Goal: Find specific page/section: Find specific page/section

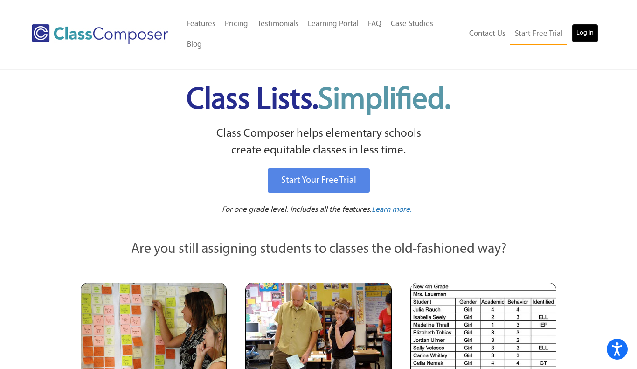
click at [584, 24] on link "Log In" at bounding box center [585, 33] width 27 height 19
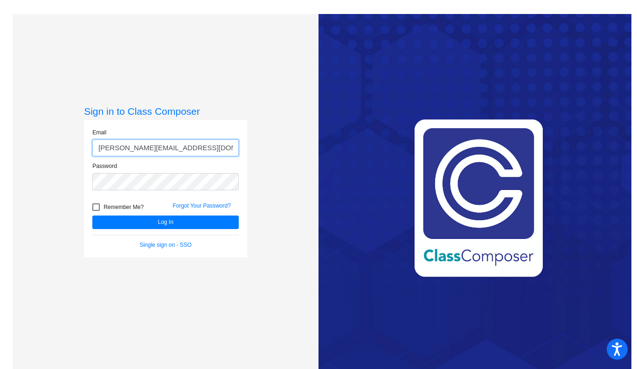
click at [150, 149] on input "jennifer_johnson@lkstevens.wednet.edu" at bounding box center [165, 147] width 146 height 17
drag, startPoint x: 150, startPoint y: 149, endPoint x: 70, endPoint y: 147, distance: 79.8
click at [70, 147] on div "Sign in to Class Composer Email jennifer_johnson@lkstevens.wednet.edu Password …" at bounding box center [166, 198] width 306 height 369
type input "kaitlyn_dawes@lkstevens.wednet.edu"
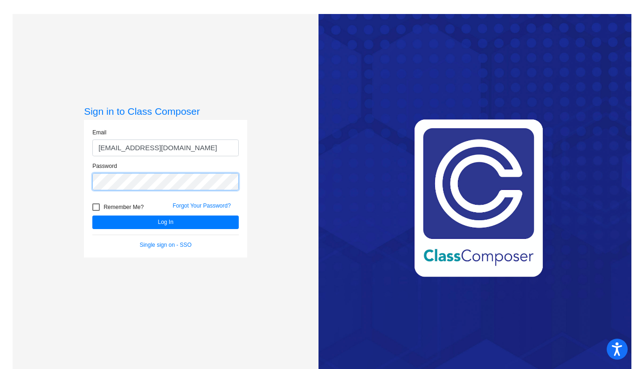
click at [92, 215] on button "Log In" at bounding box center [165, 222] width 146 height 14
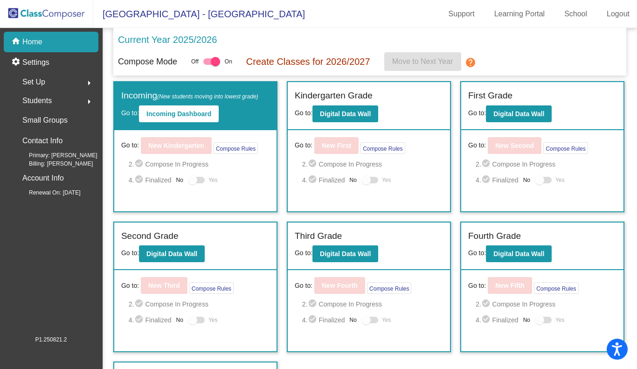
click at [209, 62] on div at bounding box center [211, 61] width 17 height 7
click at [208, 65] on input "checkbox" at bounding box center [208, 65] width 0 height 0
checkbox input "false"
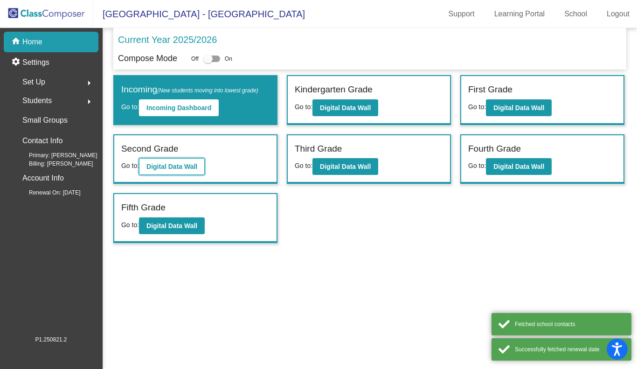
click at [190, 173] on button "Digital Data Wall" at bounding box center [172, 166] width 66 height 17
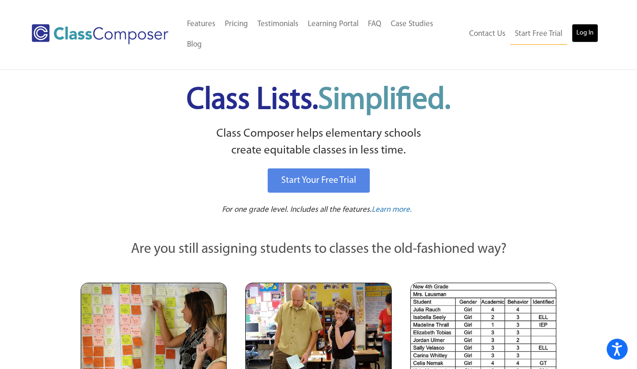
click at [579, 29] on link "Log In" at bounding box center [585, 33] width 27 height 19
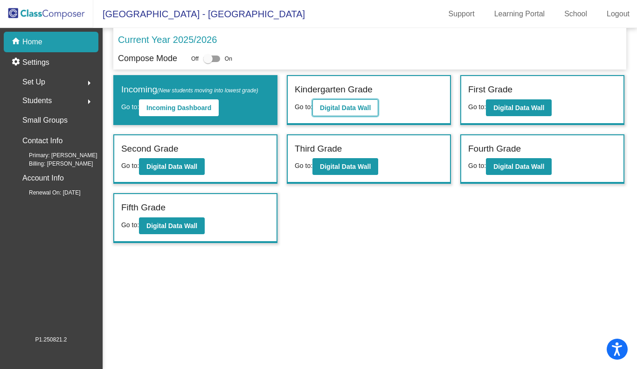
click at [320, 104] on b "Digital Data Wall" at bounding box center [345, 107] width 51 height 7
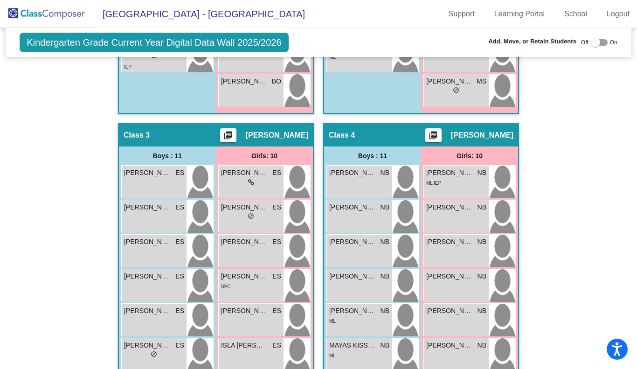
scroll to position [576, 0]
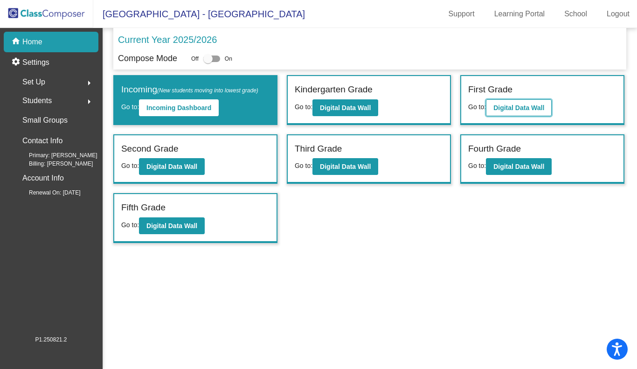
click at [500, 108] on b "Digital Data Wall" at bounding box center [518, 107] width 51 height 7
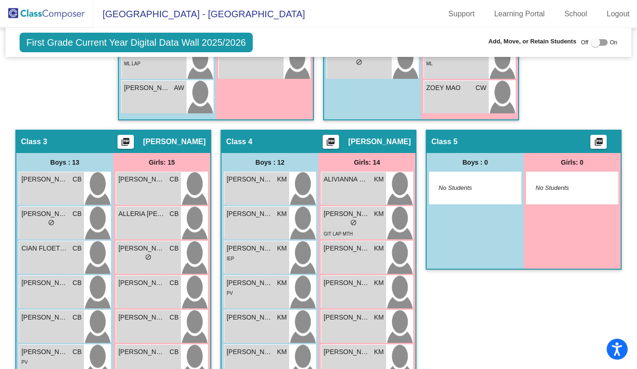
scroll to position [674, 0]
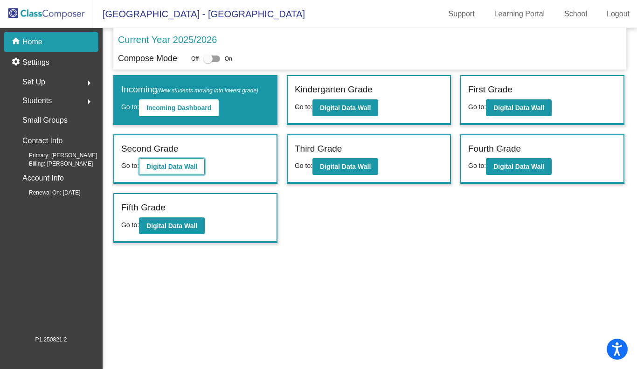
click at [184, 165] on b "Digital Data Wall" at bounding box center [171, 166] width 51 height 7
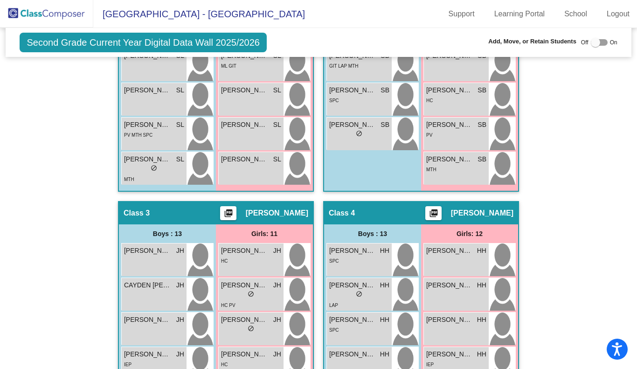
scroll to position [579, 0]
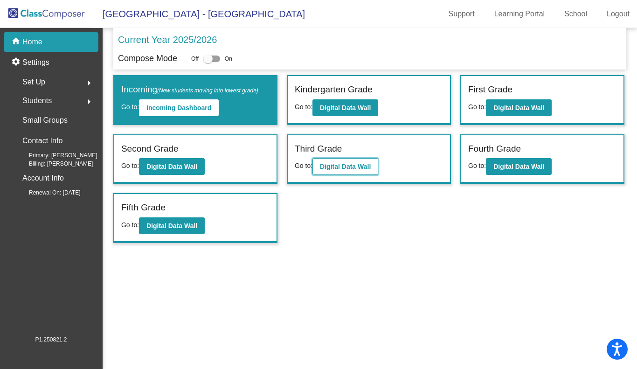
click at [351, 162] on button "Digital Data Wall" at bounding box center [346, 166] width 66 height 17
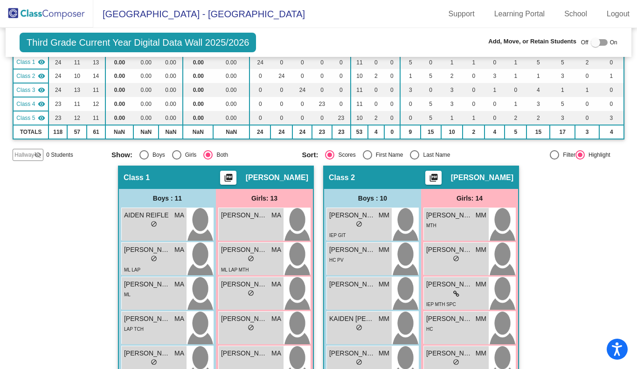
scroll to position [97, 0]
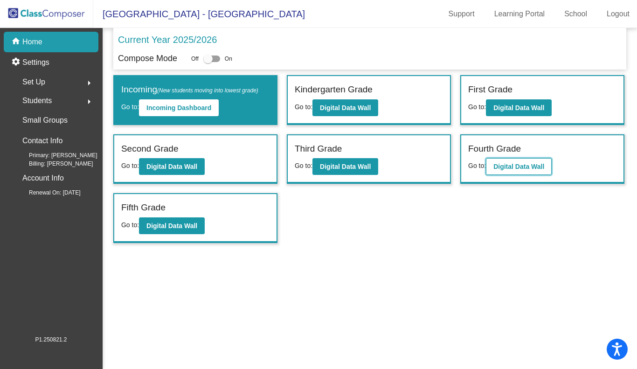
click at [515, 173] on button "Digital Data Wall" at bounding box center [519, 166] width 66 height 17
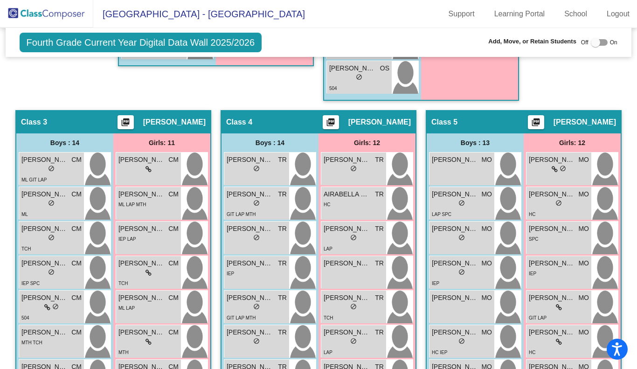
scroll to position [725, 0]
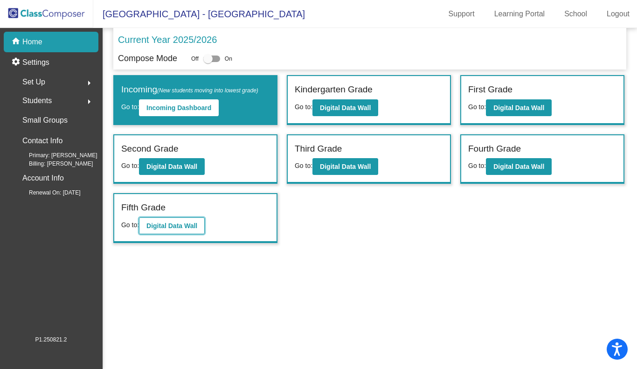
click at [156, 229] on b "Digital Data Wall" at bounding box center [171, 225] width 51 height 7
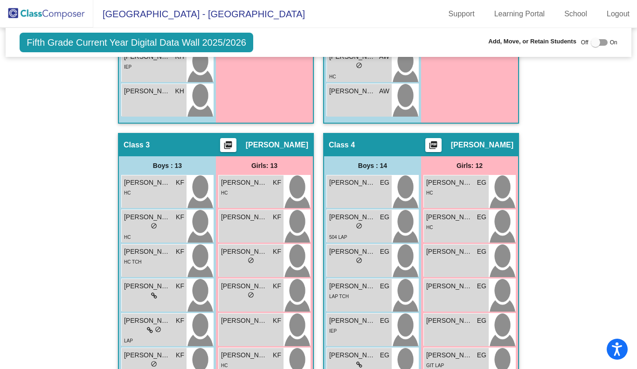
scroll to position [658, 0]
